Goal: Find contact information: Find contact information

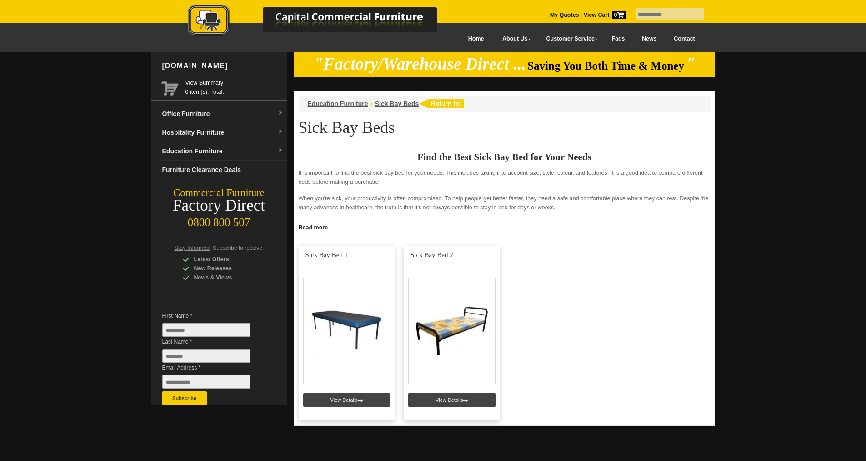
click at [690, 36] on link "Contact" at bounding box center [684, 39] width 38 height 20
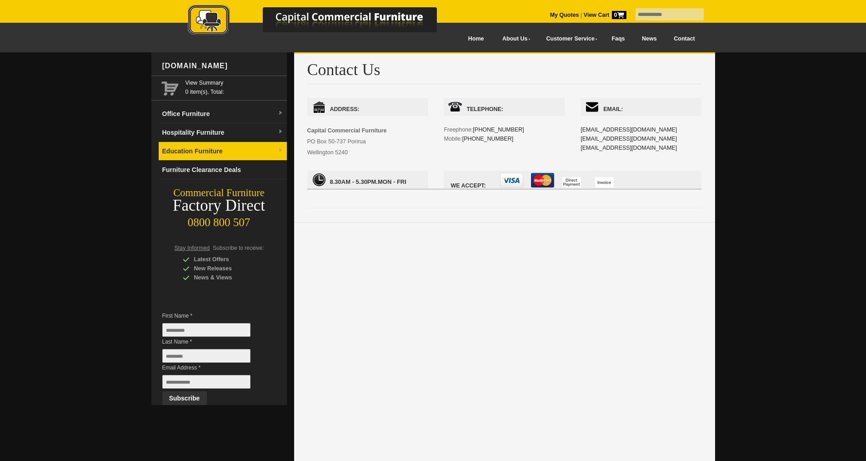
click at [161, 147] on link "Education Furniture" at bounding box center [223, 151] width 128 height 19
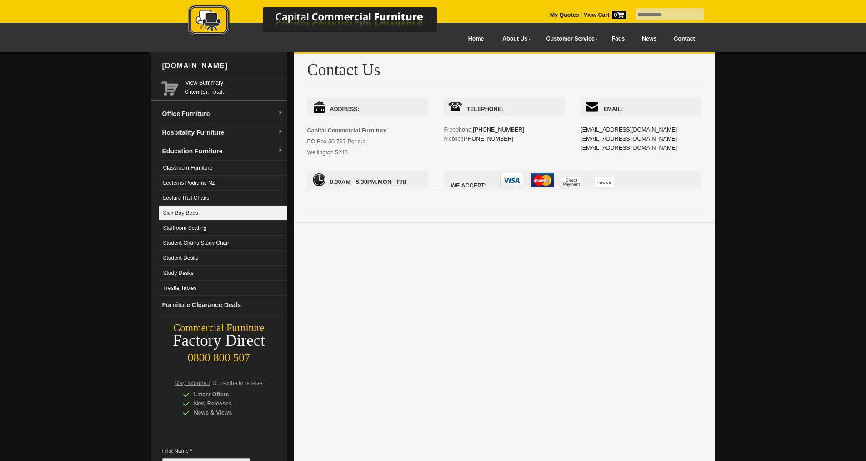
click at [186, 210] on link "Sick Bay Beds" at bounding box center [223, 212] width 128 height 15
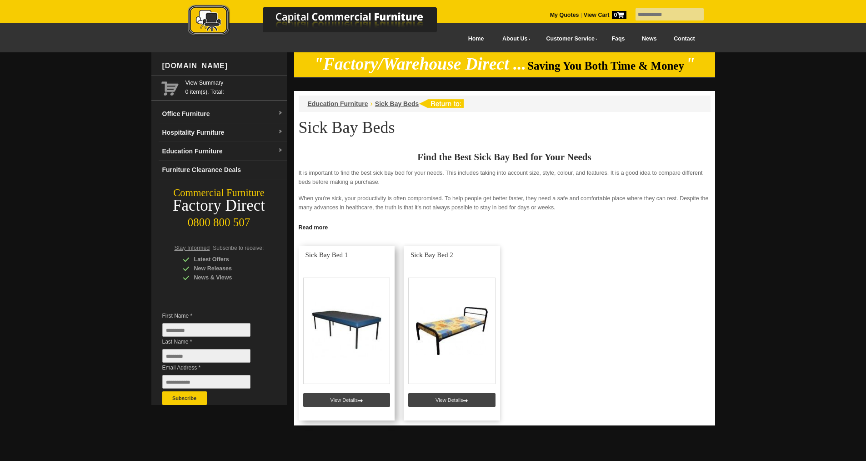
click at [362, 401] on link at bounding box center [347, 332] width 96 height 175
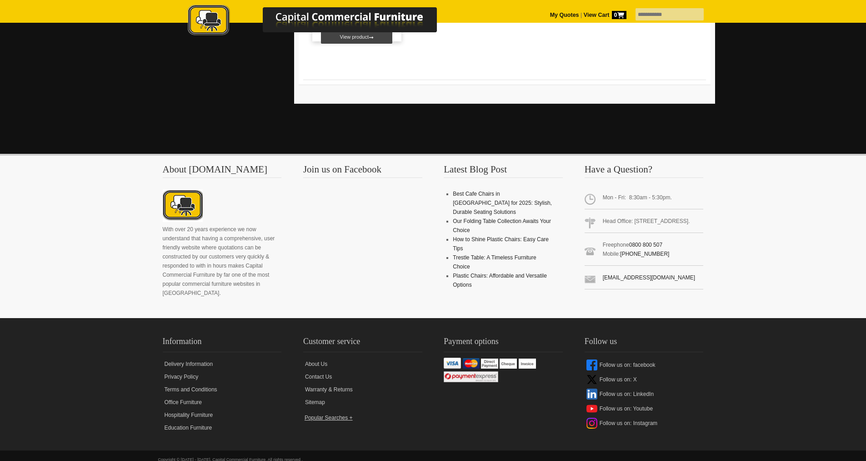
scroll to position [922, 0]
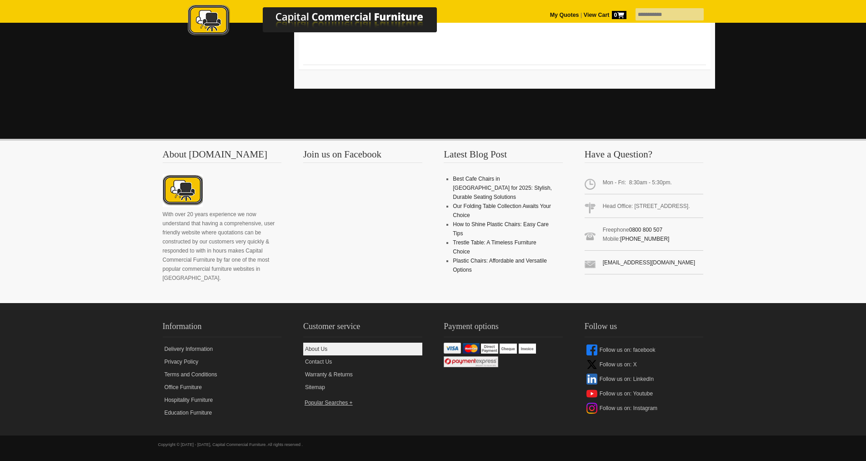
click at [327, 349] on link "About Us" at bounding box center [362, 348] width 119 height 13
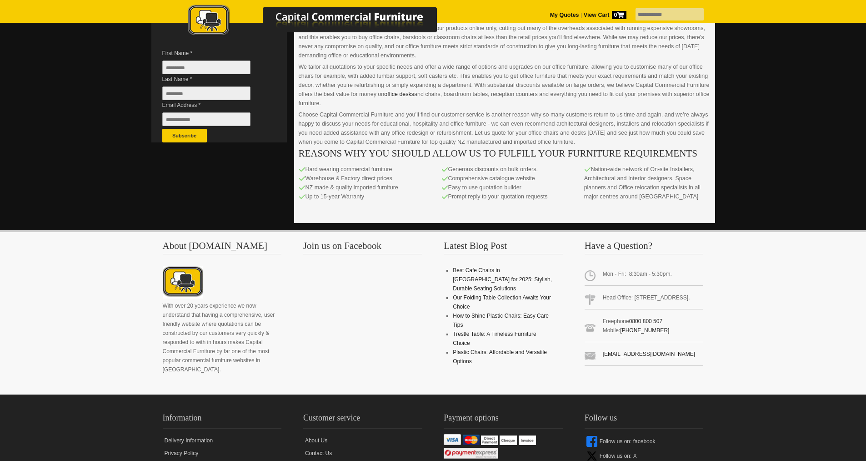
scroll to position [336, 0]
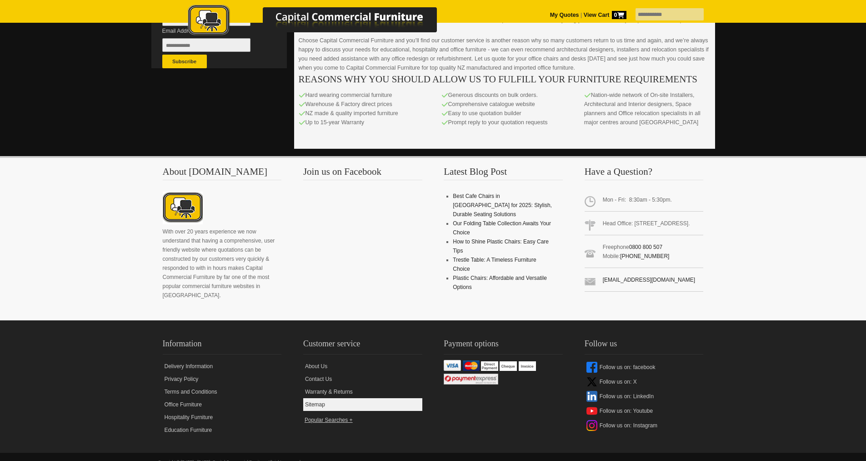
click at [318, 398] on link "Sitemap" at bounding box center [362, 404] width 119 height 13
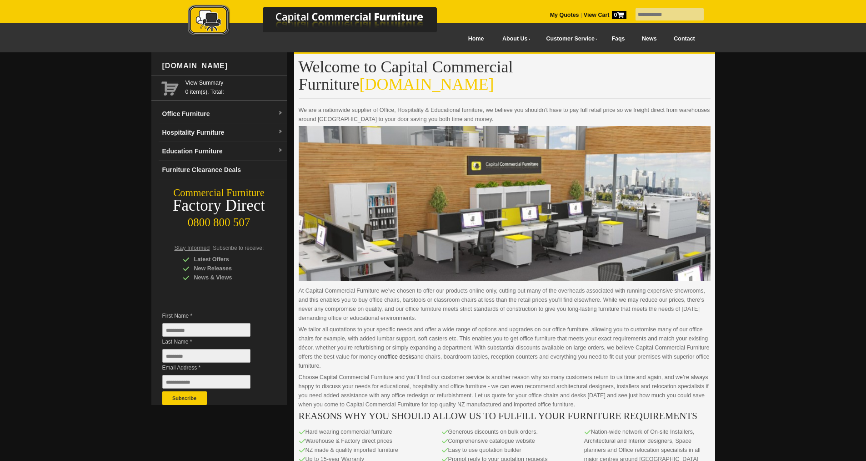
scroll to position [336, 0]
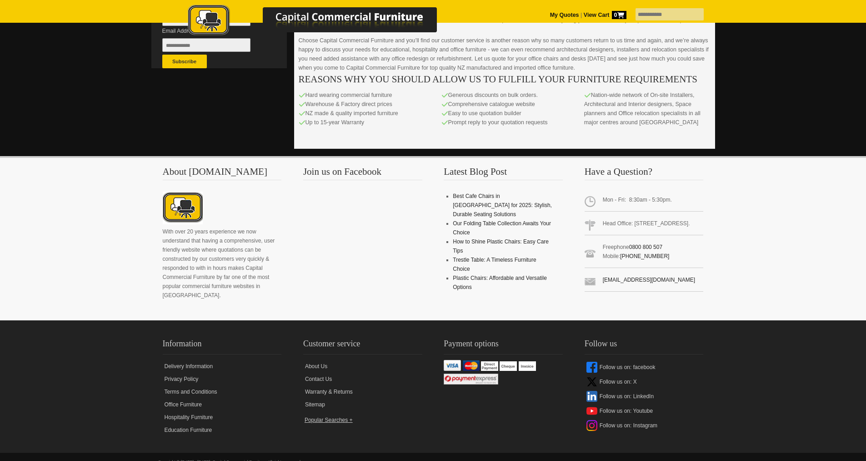
click at [650, 17] on input "text" at bounding box center [670, 14] width 68 height 12
type input "********"
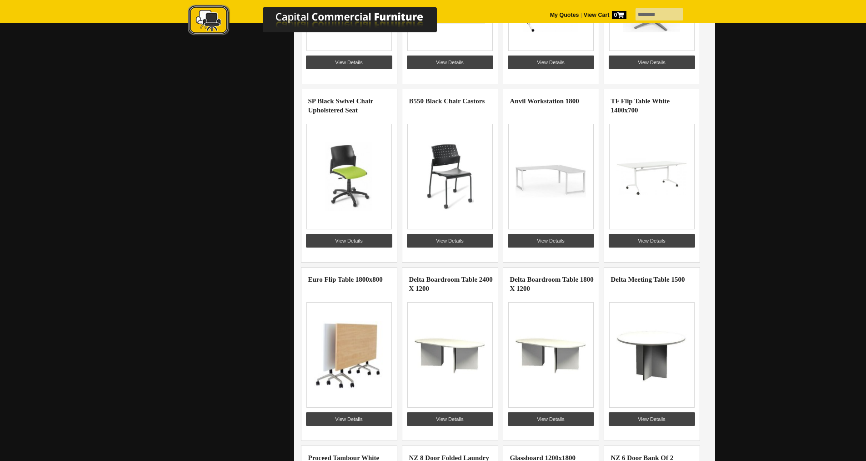
scroll to position [671, 0]
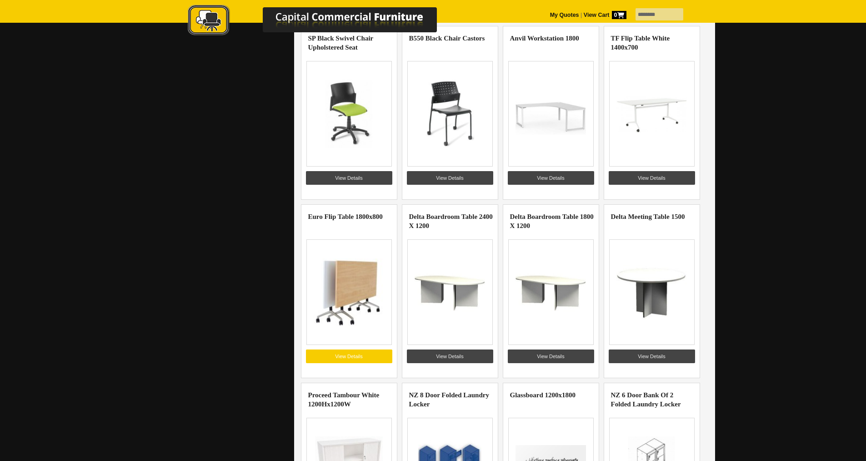
click at [334, 352] on link "View Details" at bounding box center [349, 356] width 86 height 14
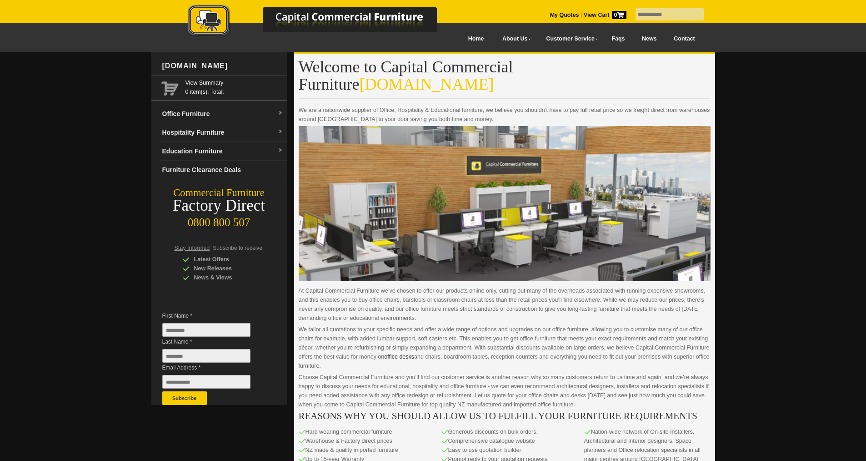
scroll to position [336, 0]
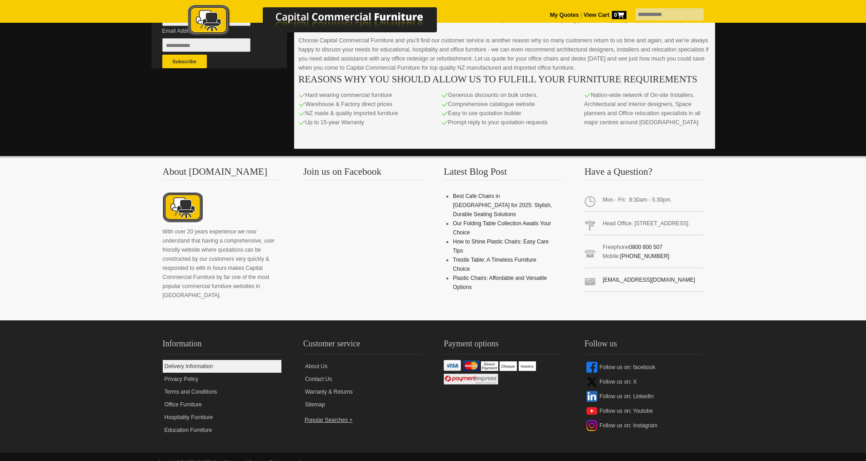
click at [188, 360] on link "Delivery Information" at bounding box center [222, 366] width 119 height 13
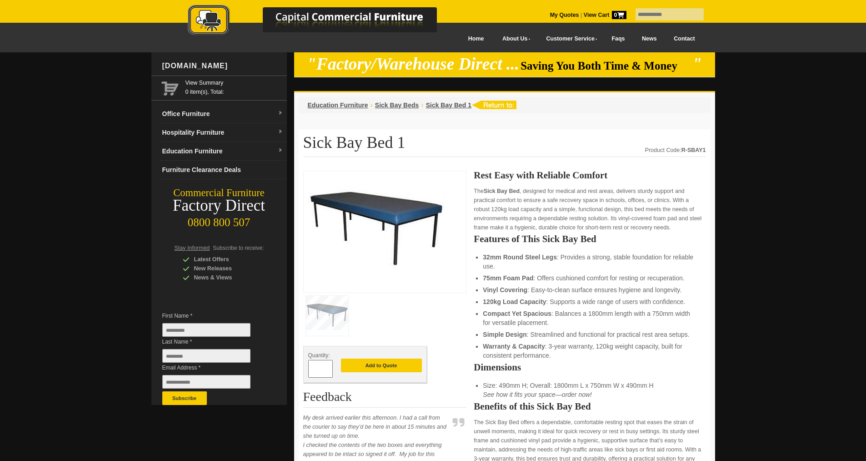
scroll to position [846, 0]
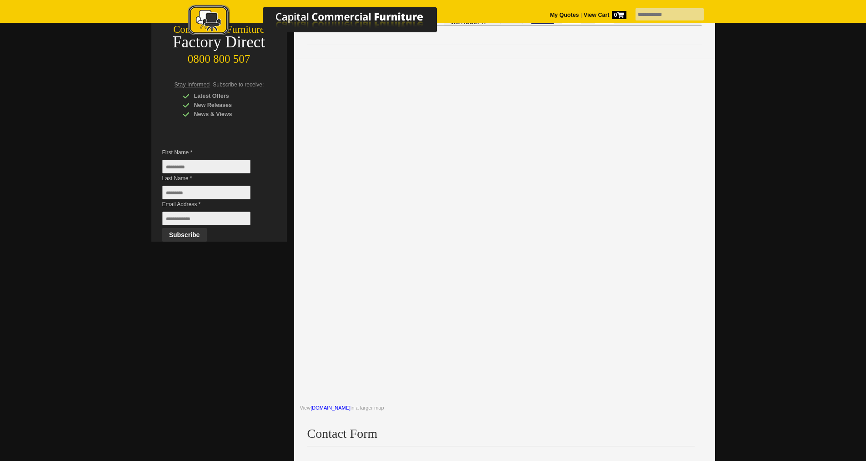
scroll to position [150, 0]
